Goal: Use online tool/utility

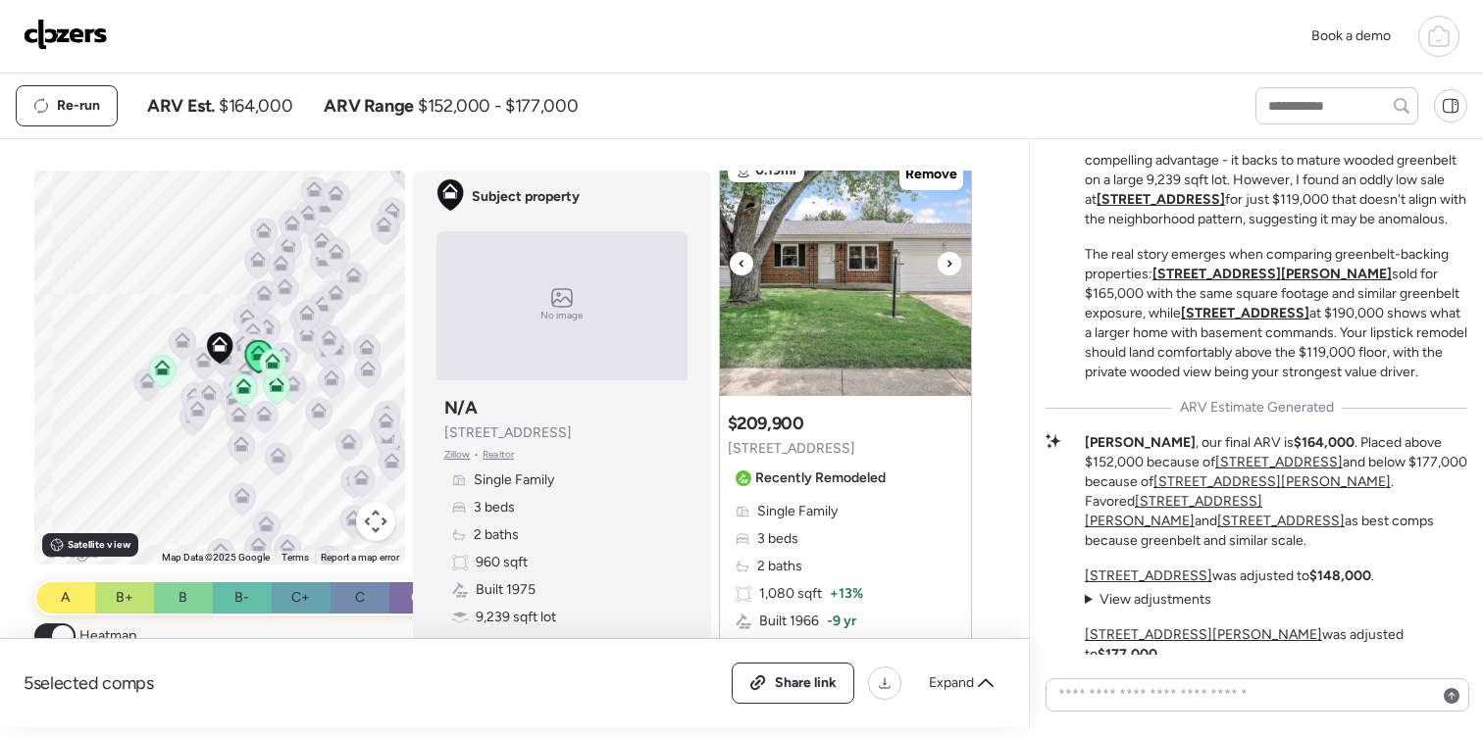
scroll to position [2666, 0]
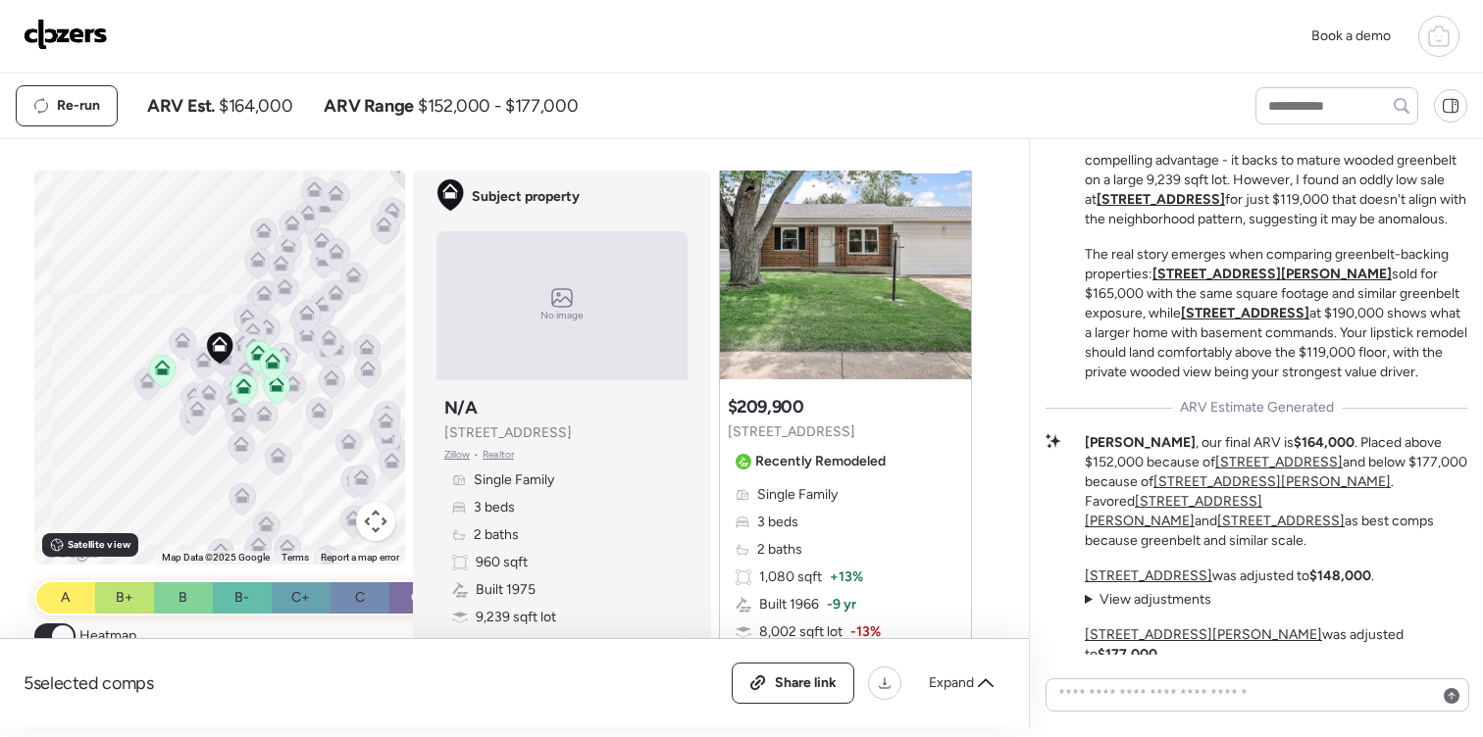
click at [981, 684] on icon at bounding box center [986, 683] width 16 height 9
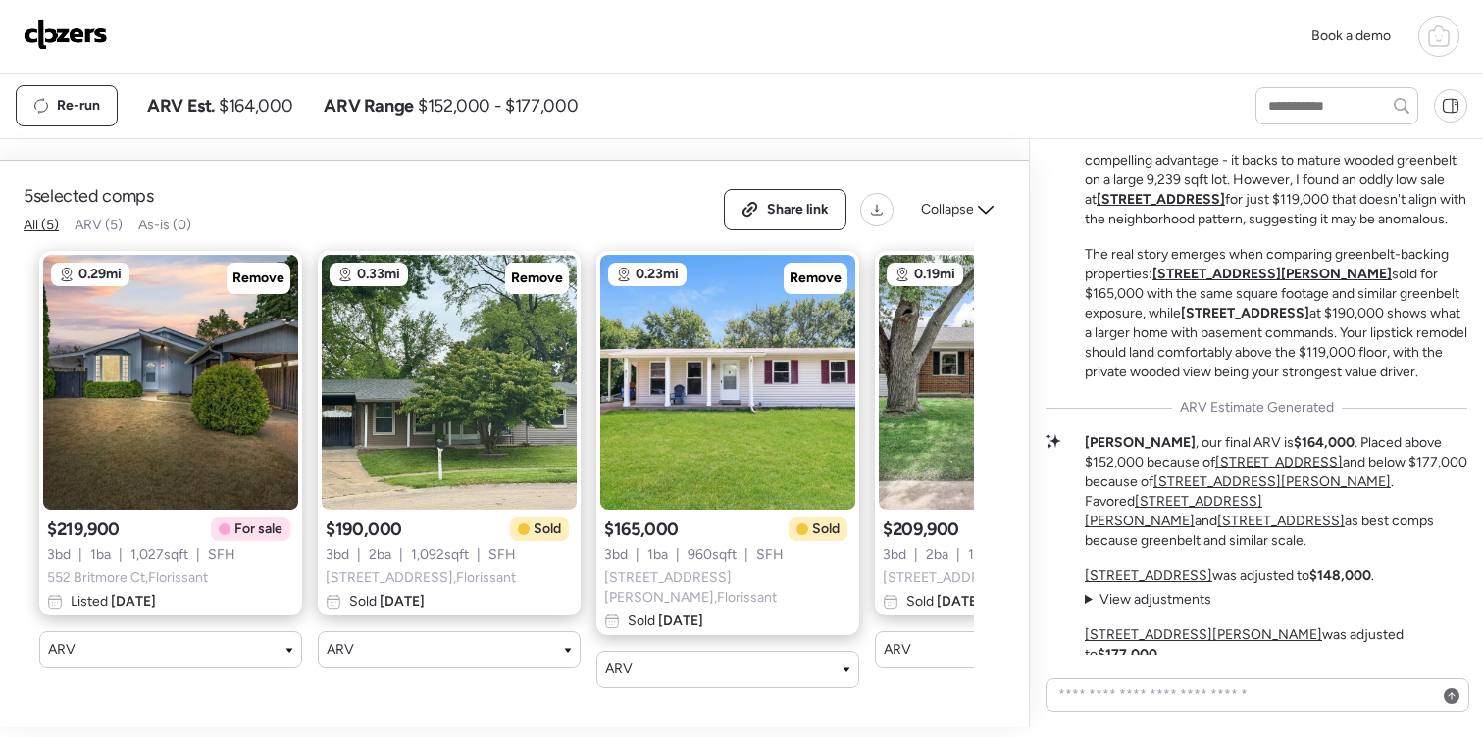
click at [649, 144] on div "5 selected comps All (5) ARV (5) As-is (0) Share link Collapse 0.29mi Remove $2…" at bounding box center [510, 433] width 1021 height 588
click at [987, 218] on icon at bounding box center [986, 210] width 16 height 16
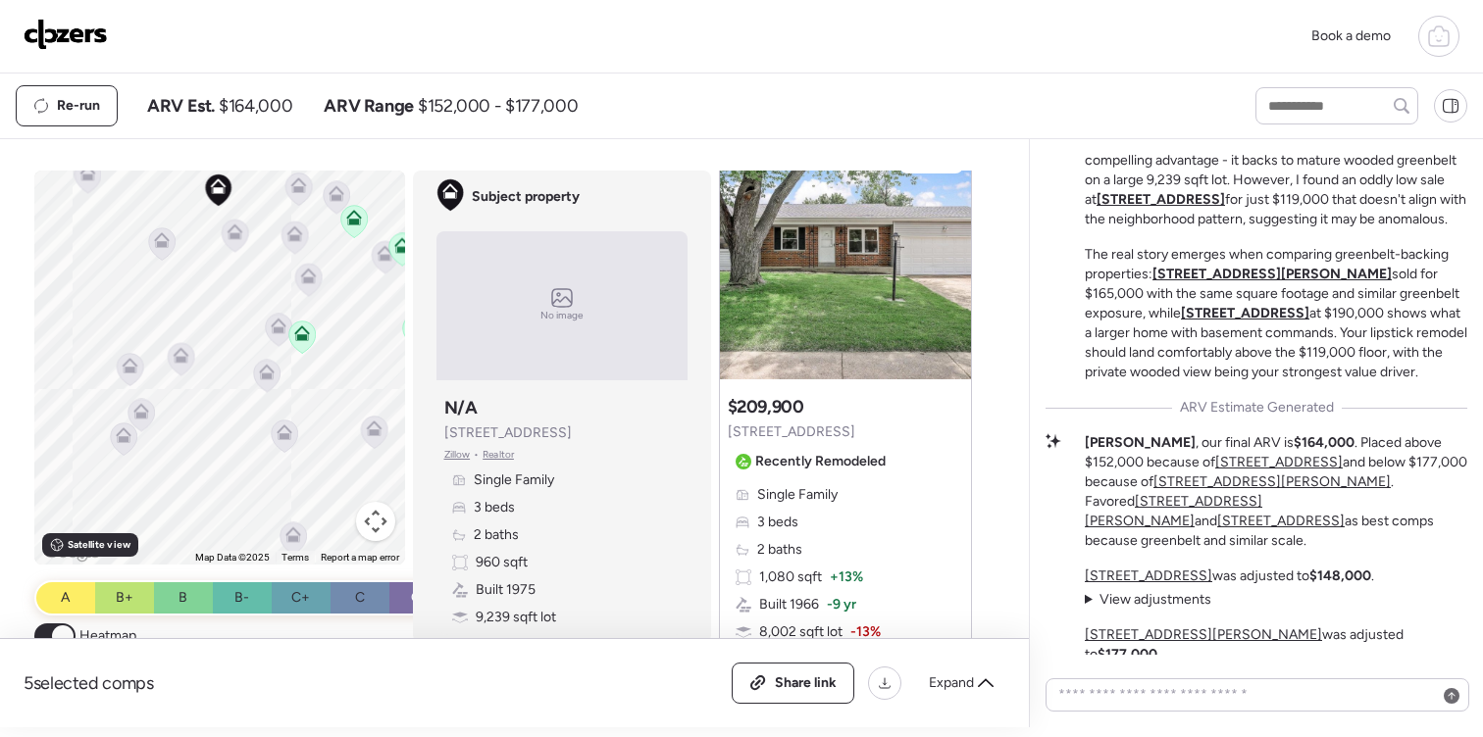
drag, startPoint x: 255, startPoint y: 406, endPoint x: 329, endPoint y: 400, distance: 73.8
click at [329, 400] on div "To activate drag with keyboard, press Alt + Enter. Once in keyboard drag state,…" at bounding box center [219, 368] width 371 height 394
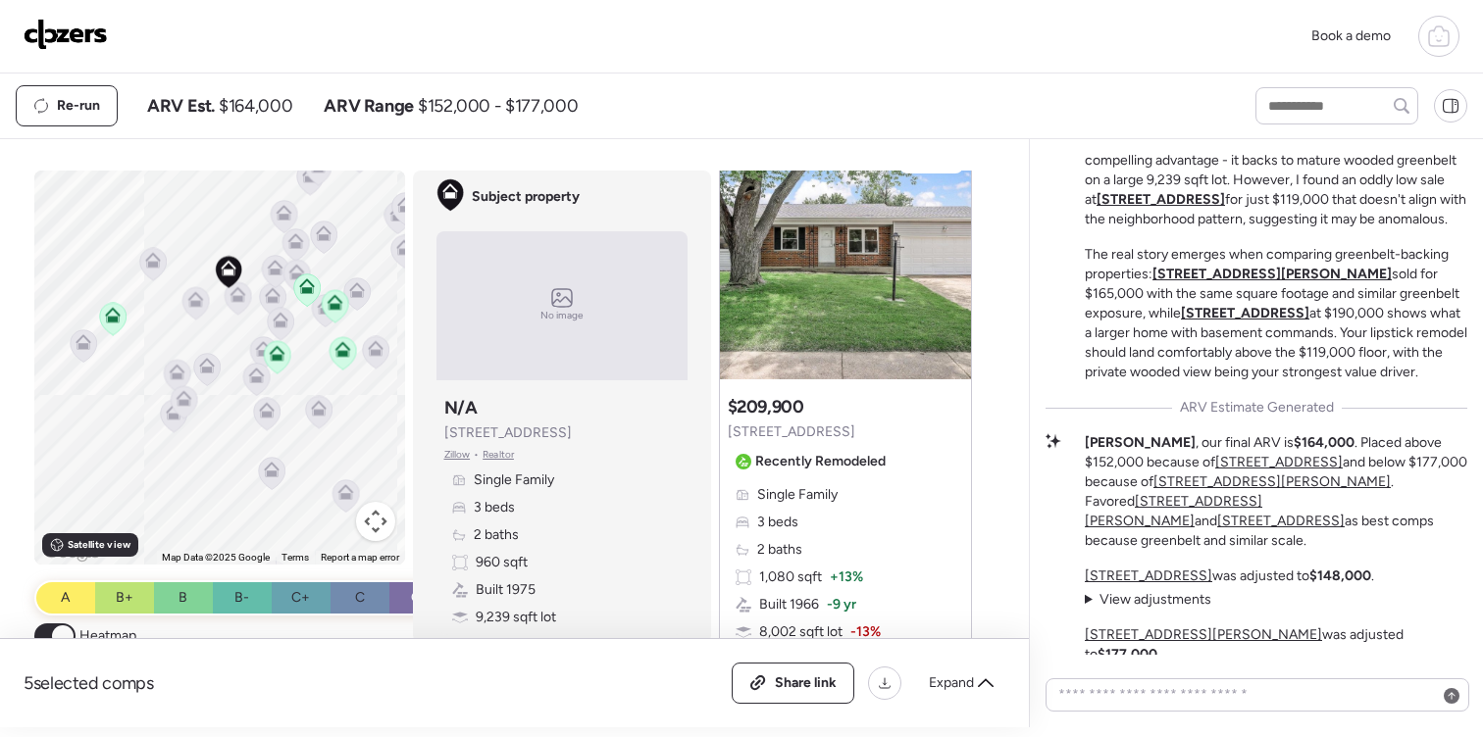
click at [343, 486] on icon at bounding box center [345, 492] width 16 height 16
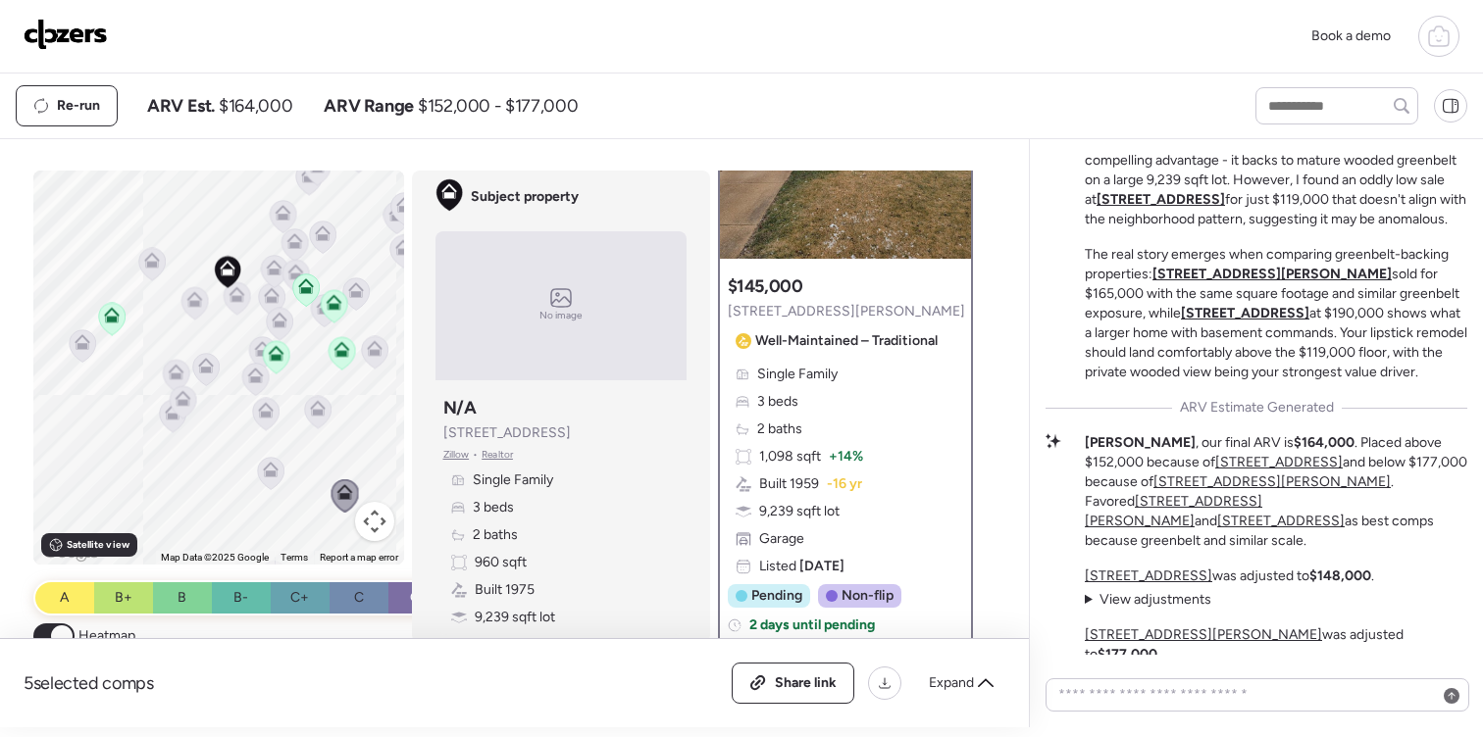
scroll to position [0, 0]
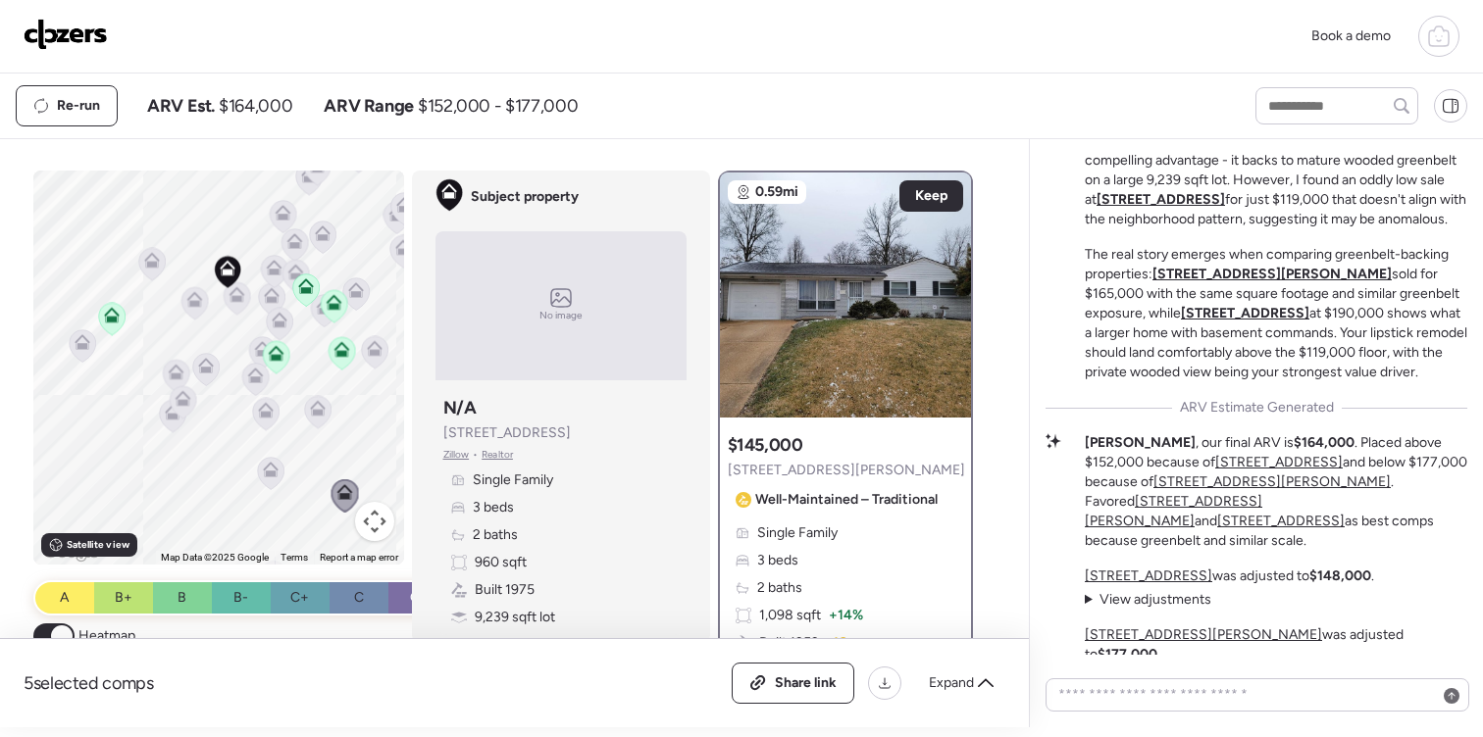
click at [261, 471] on icon at bounding box center [270, 474] width 26 height 32
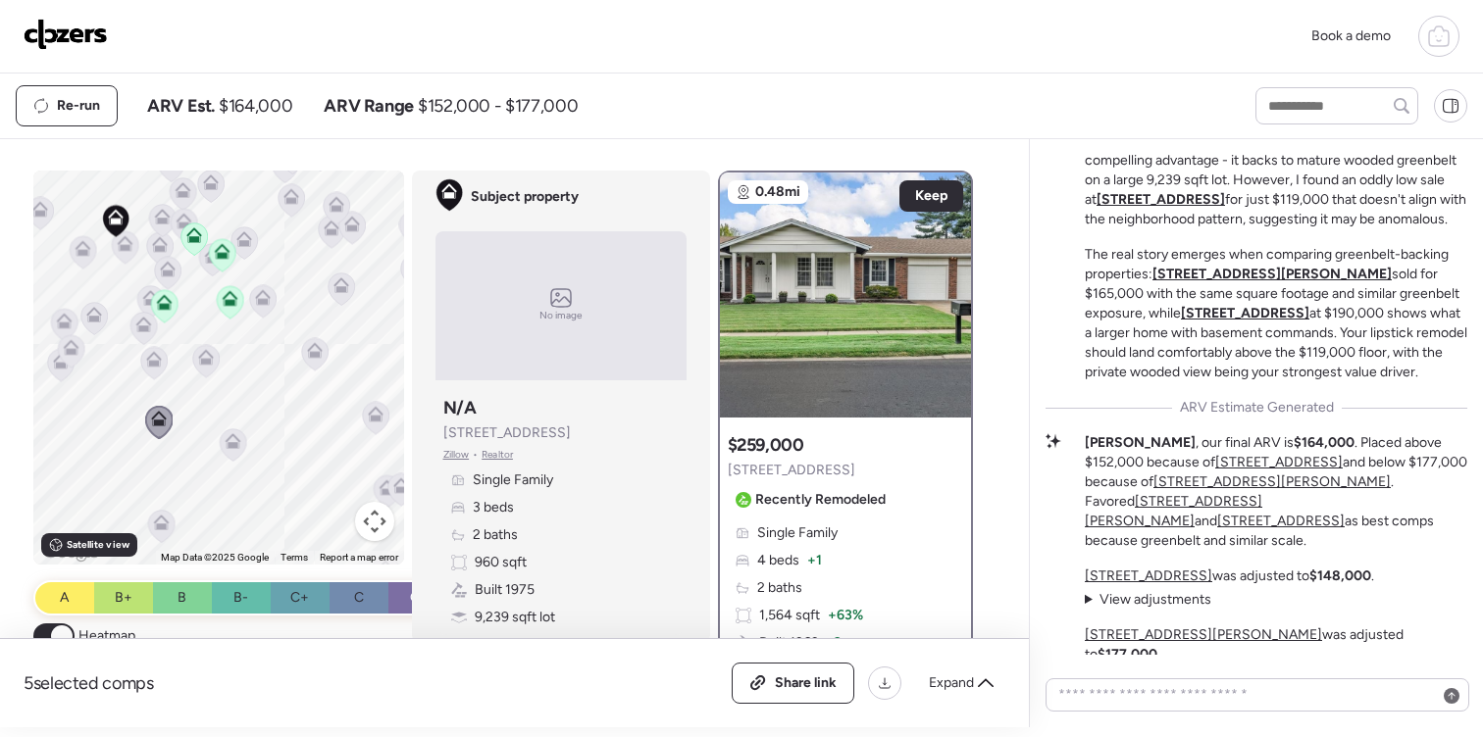
drag, startPoint x: 367, startPoint y: 444, endPoint x: 253, endPoint y: 392, distance: 125.1
click at [253, 392] on div "To activate drag with keyboard, press Alt + Enter. Once in keyboard drag state,…" at bounding box center [218, 368] width 371 height 394
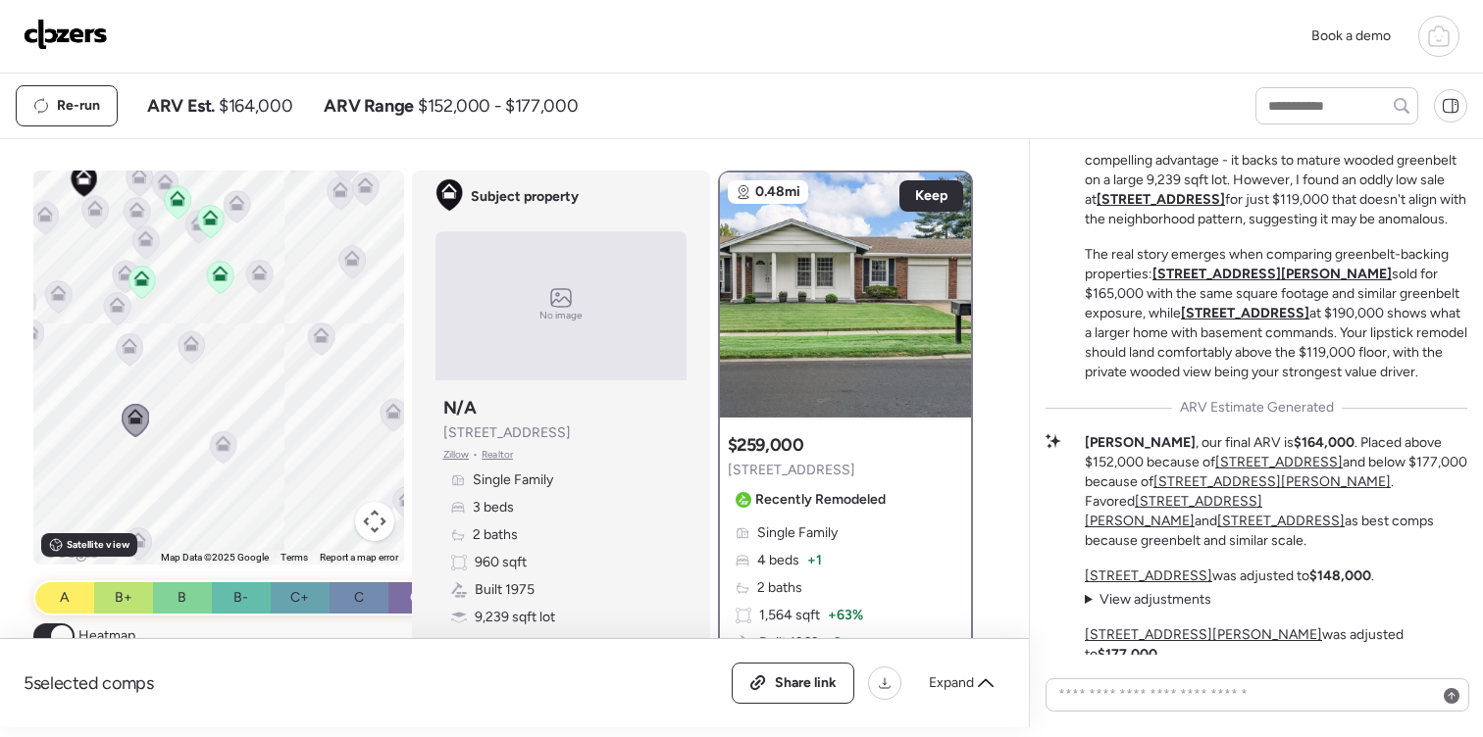
click at [194, 356] on icon at bounding box center [190, 347] width 26 height 32
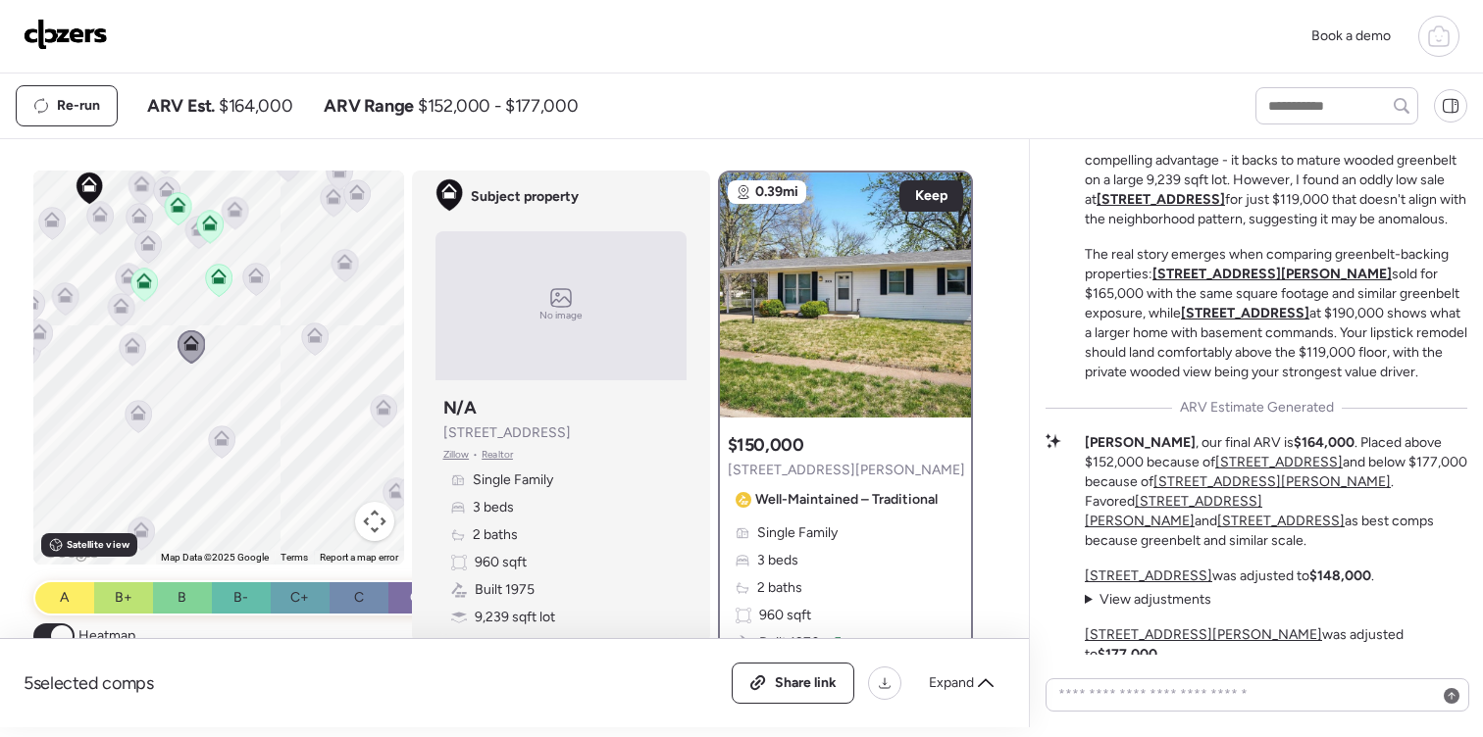
click at [149, 245] on icon at bounding box center [148, 243] width 16 height 16
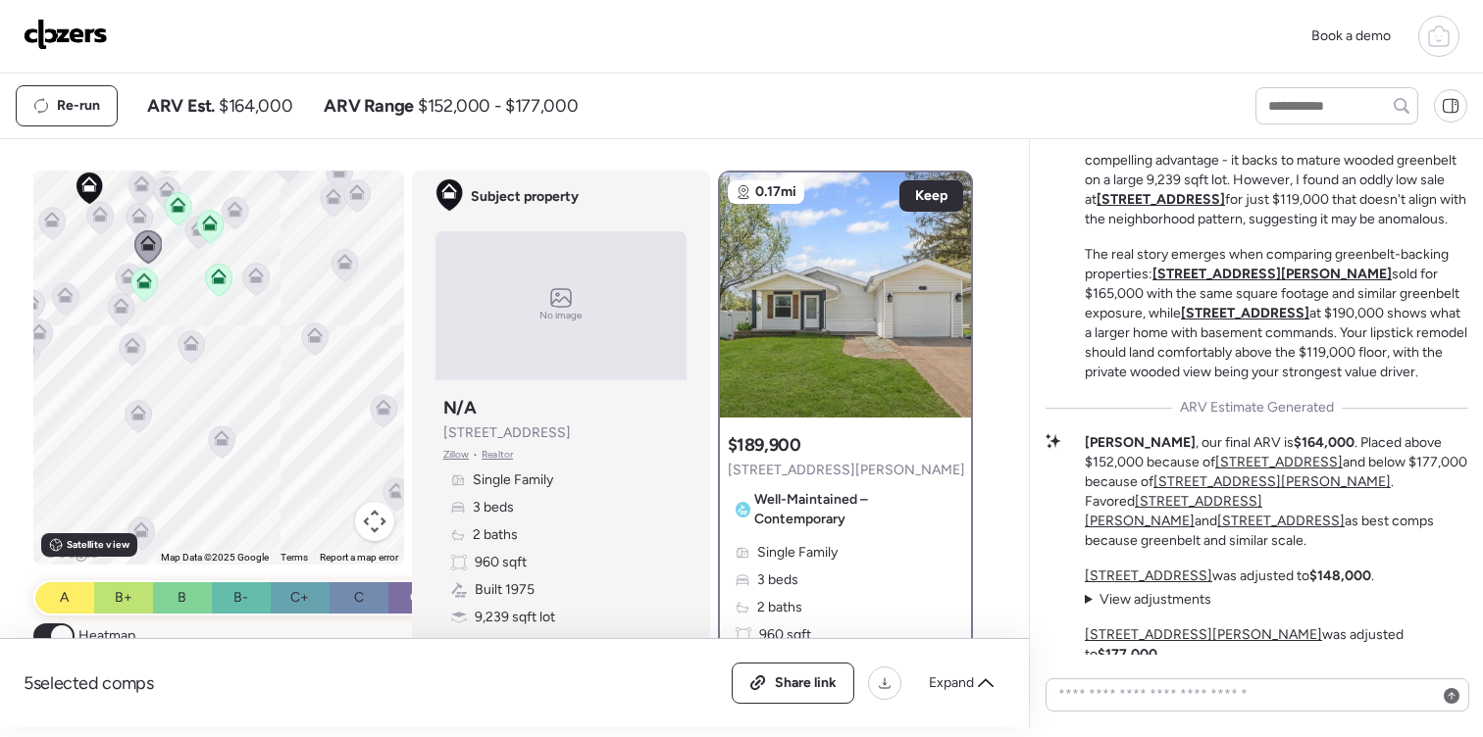
click at [141, 221] on icon at bounding box center [138, 220] width 13 height 6
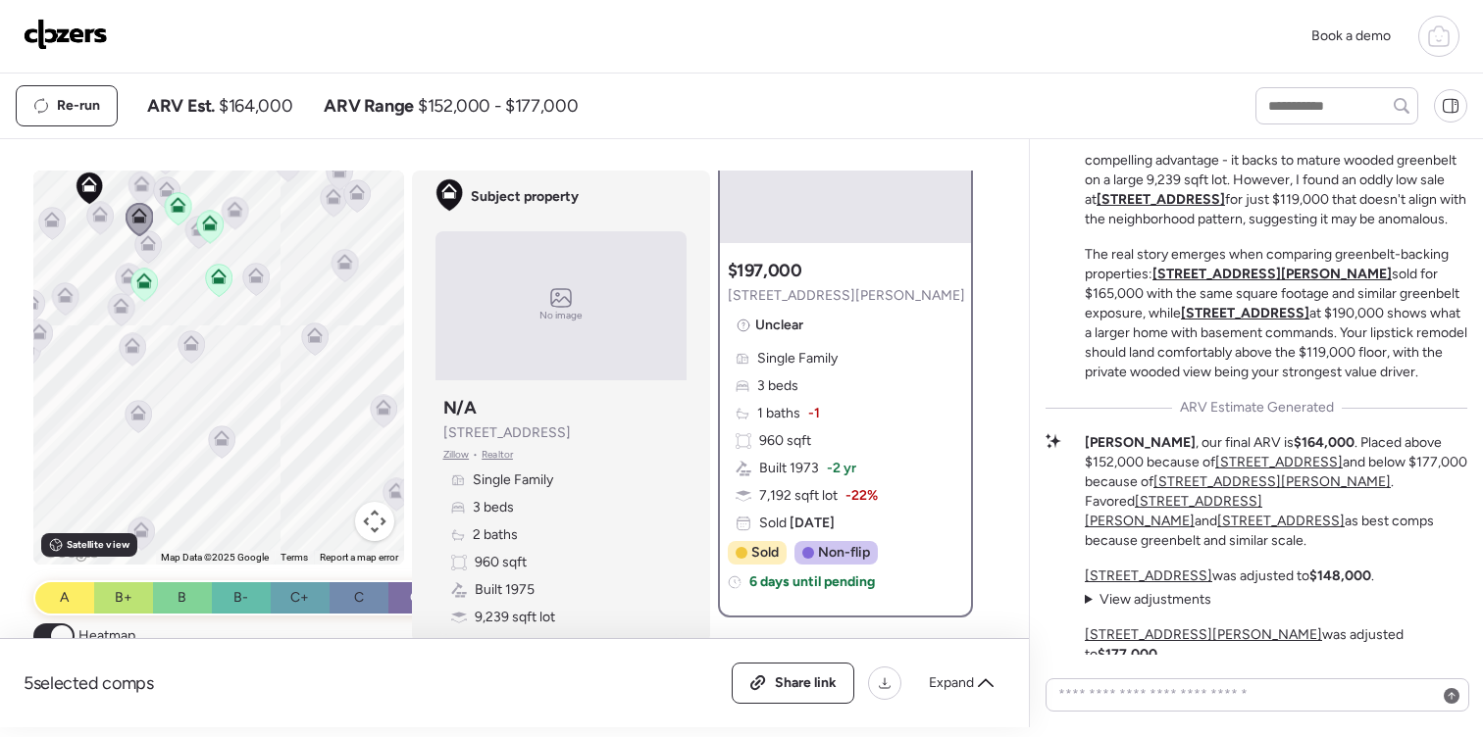
scroll to position [176, 0]
click at [866, 466] on div "Single Family 3 beds 1 baths -1 960 sqft Built 1973 -2 yr 7,192 sqft lot -22% S…" at bounding box center [845, 440] width 235 height 184
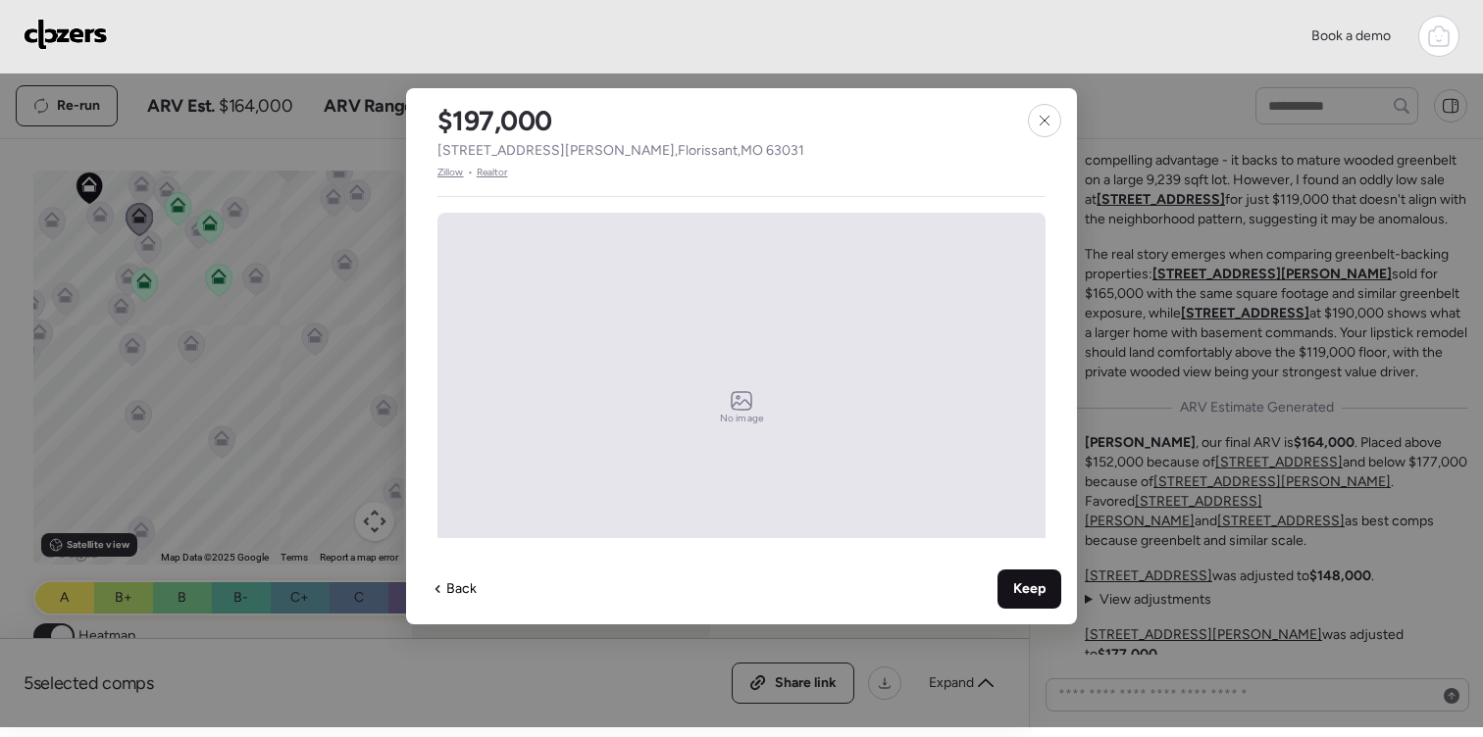
click at [1034, 582] on span "Keep" at bounding box center [1029, 590] width 32 height 20
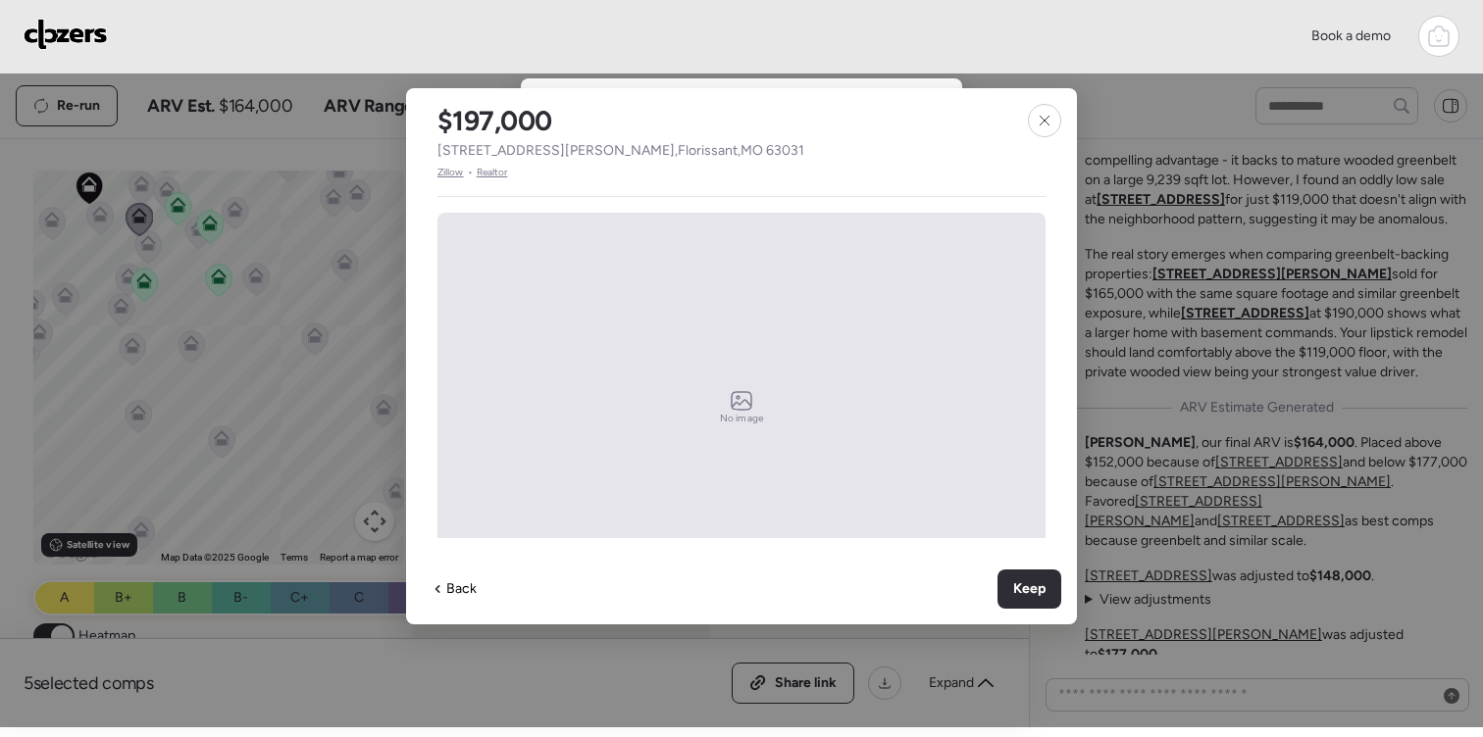
click at [1047, 117] on icon at bounding box center [1045, 121] width 16 height 16
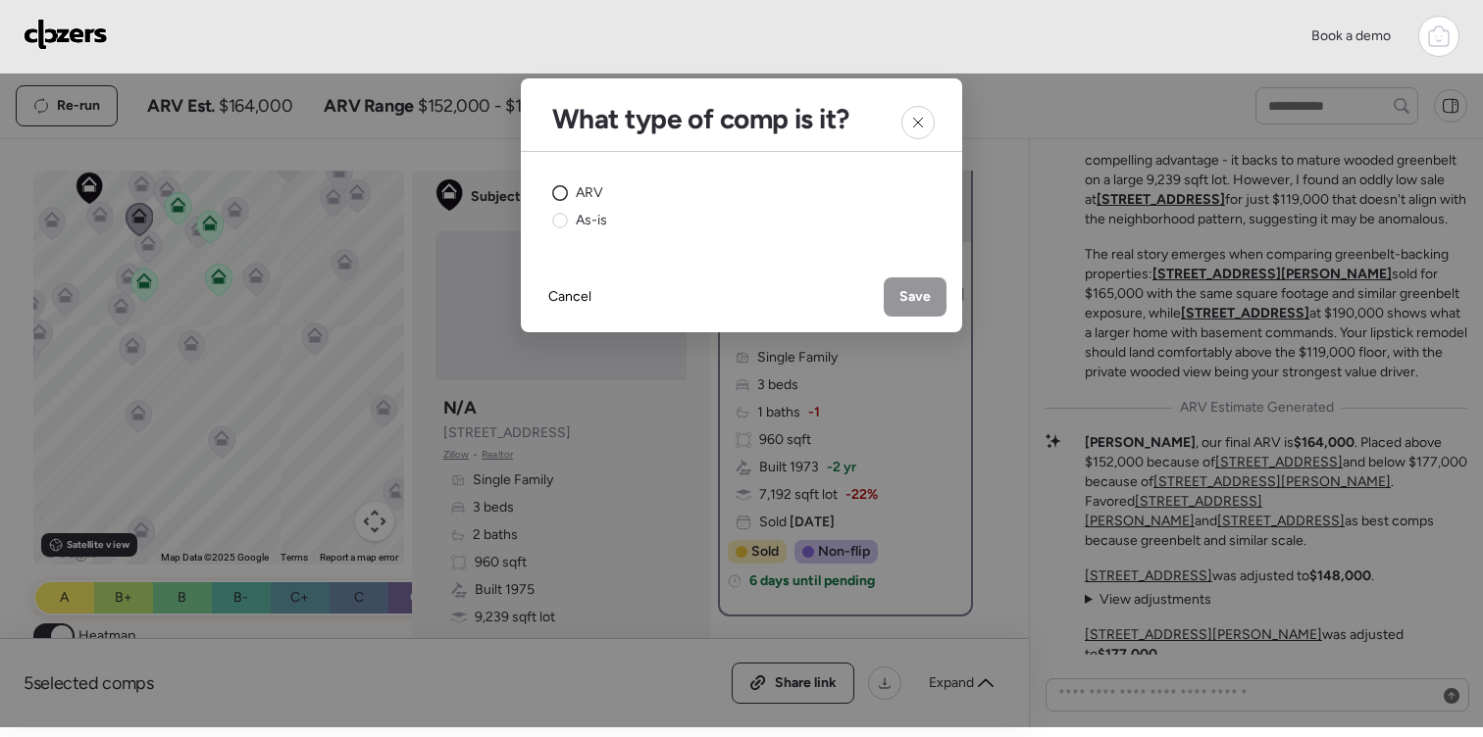
click at [558, 198] on circle at bounding box center [560, 193] width 15 height 15
click at [910, 300] on span "Save" at bounding box center [914, 297] width 31 height 20
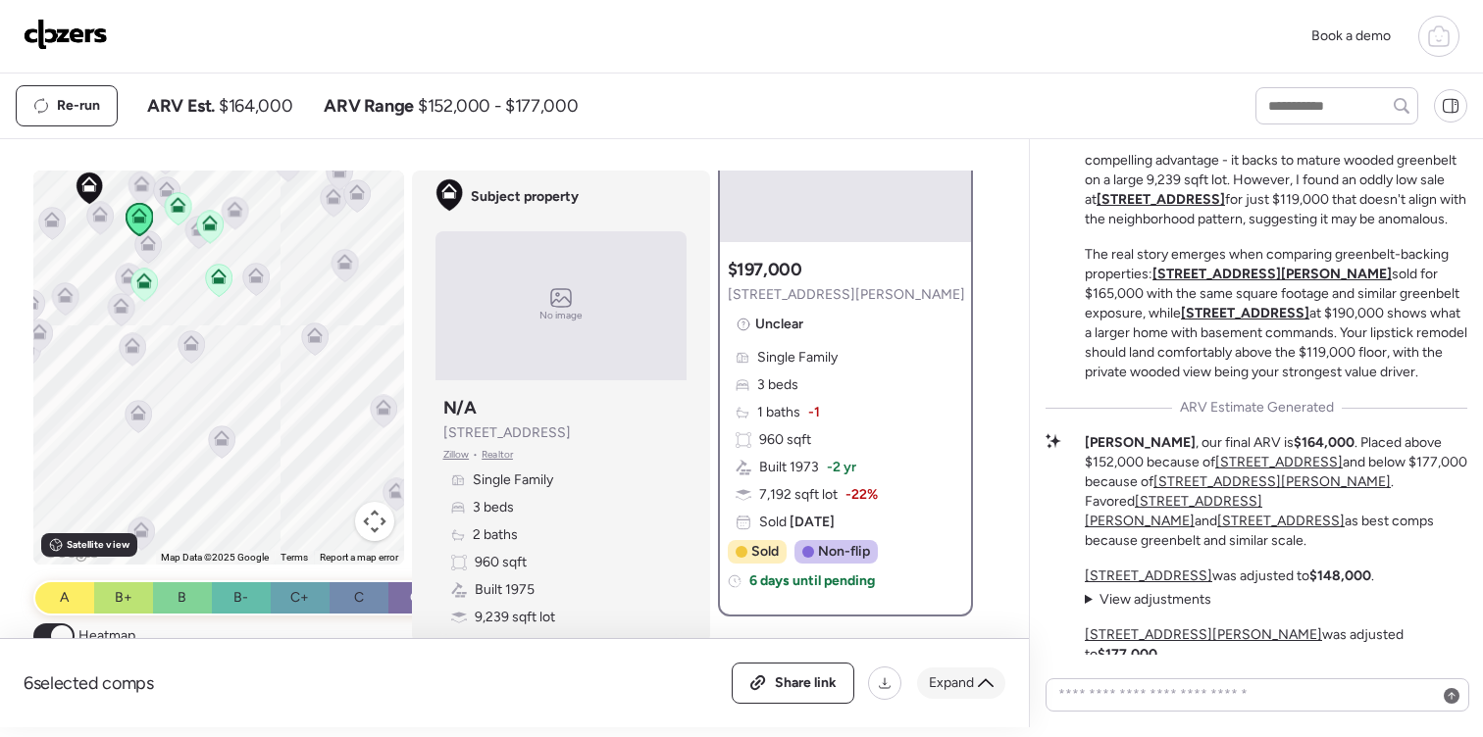
click at [996, 684] on div "Expand" at bounding box center [961, 683] width 88 height 31
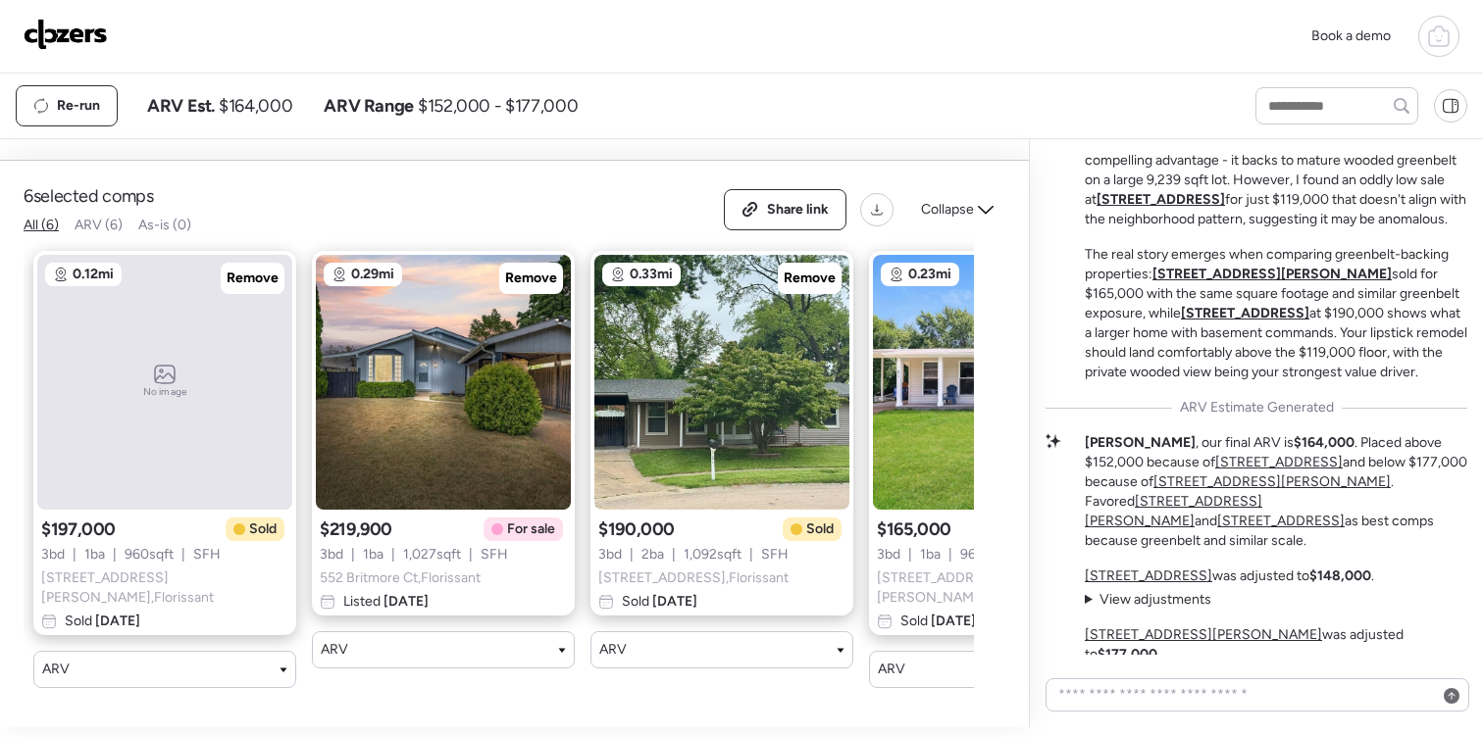
scroll to position [0, 0]
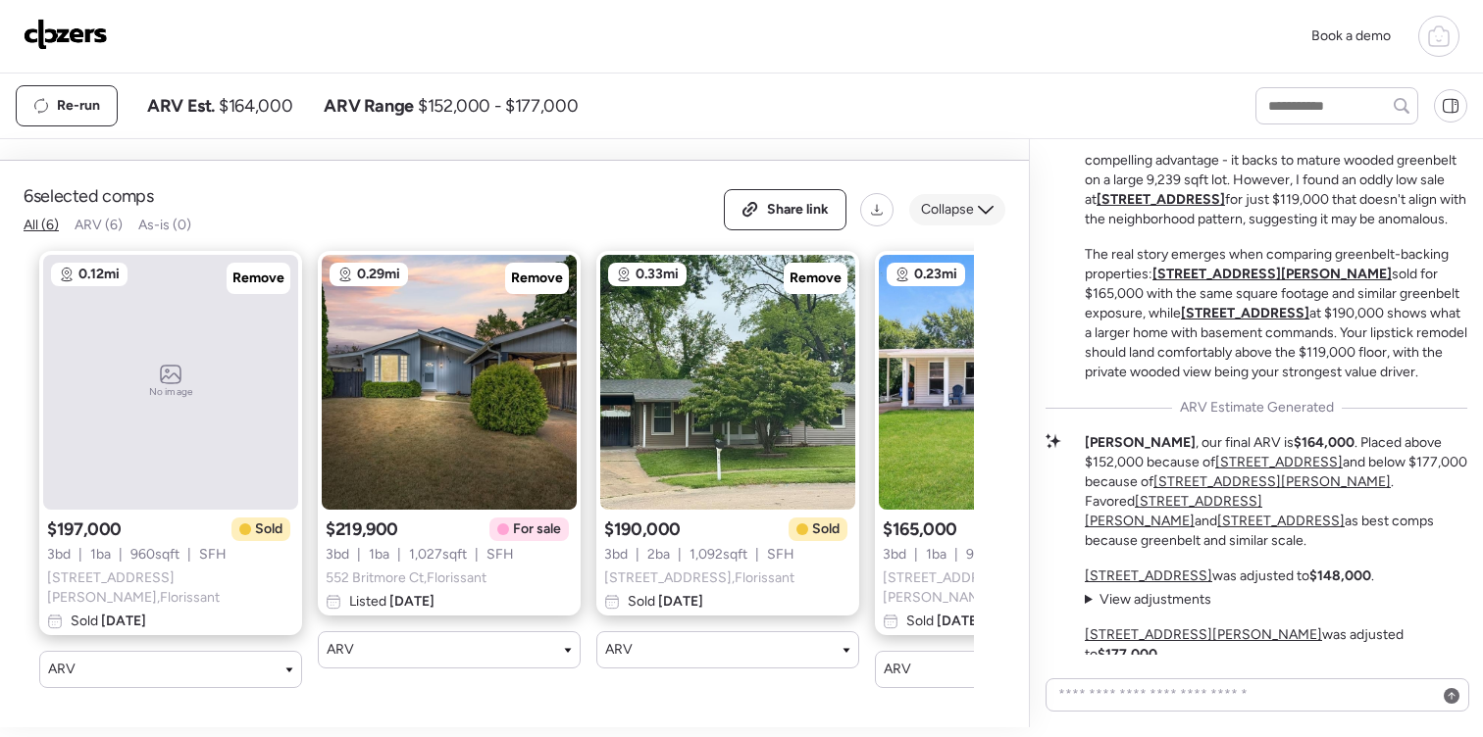
click at [975, 224] on div "Collapse" at bounding box center [957, 209] width 96 height 31
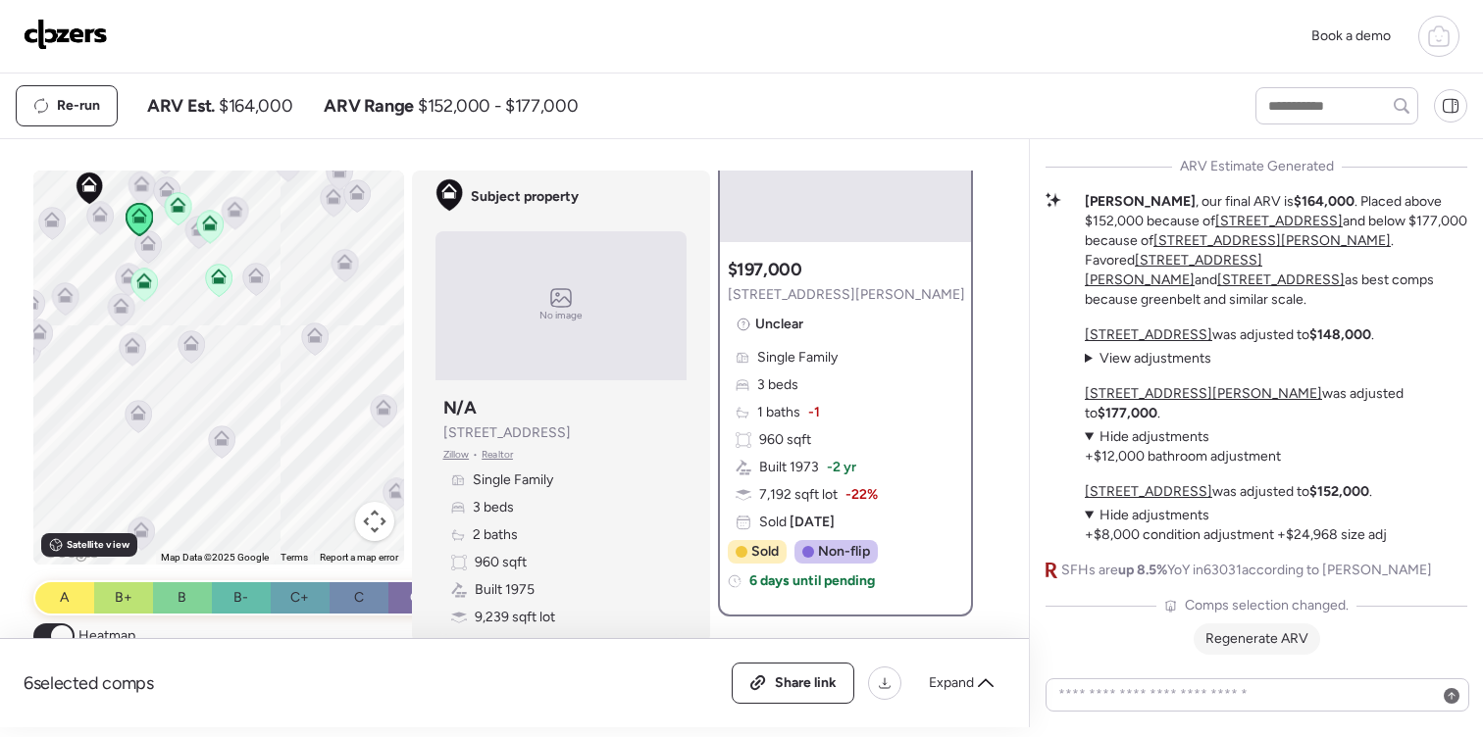
click at [1290, 644] on span "Regenerate ARV" at bounding box center [1256, 639] width 103 height 17
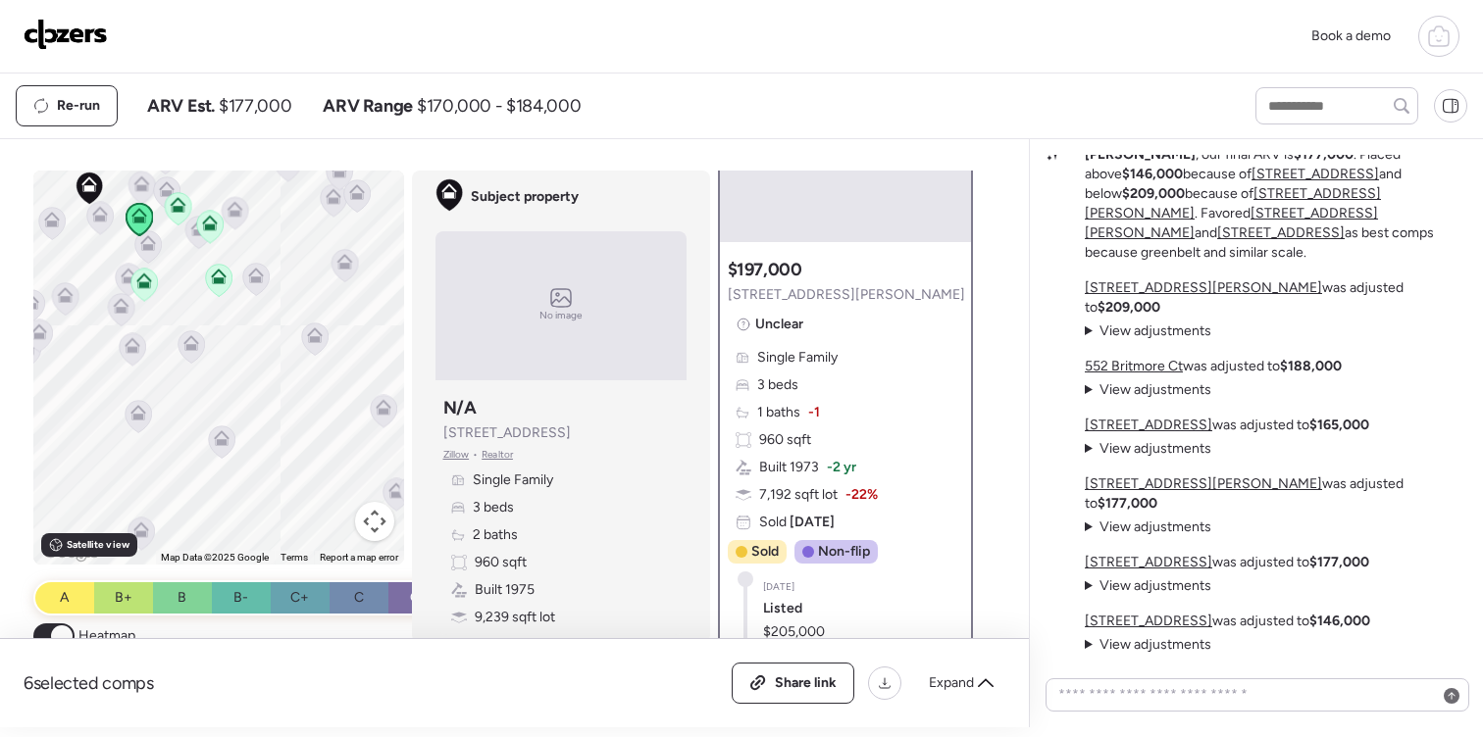
click at [981, 697] on div "Expand" at bounding box center [961, 683] width 88 height 31
